Goal: Task Accomplishment & Management: Use online tool/utility

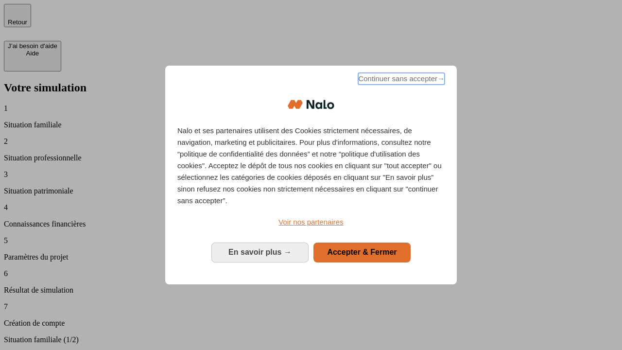
click at [400, 80] on span "Continuer sans accepter →" at bounding box center [401, 79] width 86 height 12
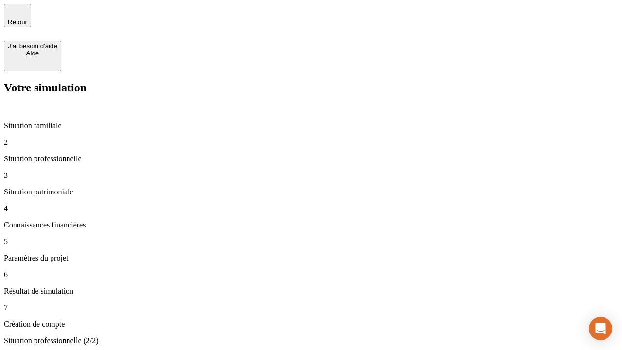
type input "30 000"
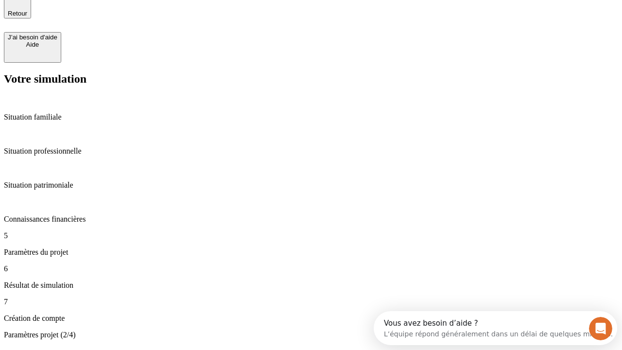
type input "25"
type input "64"
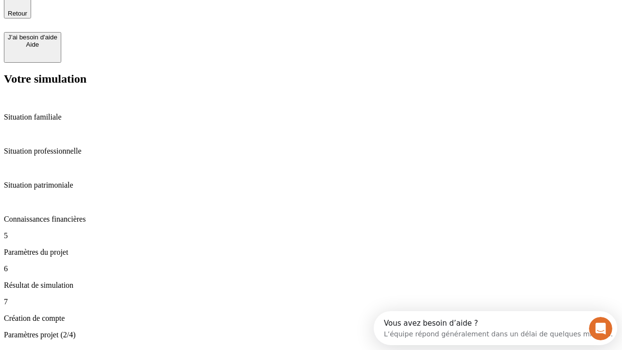
type input "1 000"
type input "640"
